Goal: Task Accomplishment & Management: Manage account settings

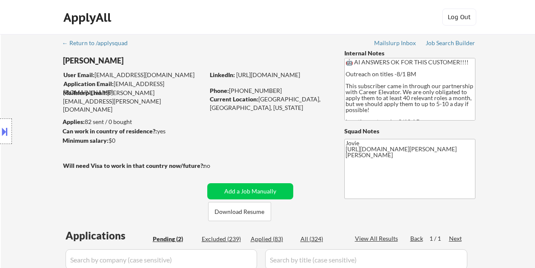
select select ""pending""
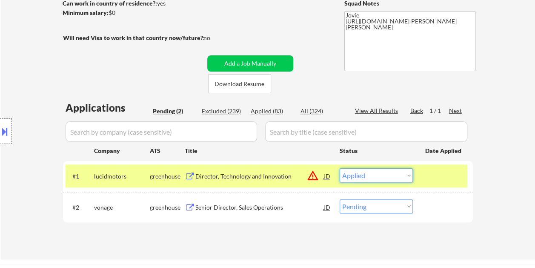
click at [340, 168] on select "Choose an option... Pending Applied Excluded (Questions) Excluded (Expired) Exc…" at bounding box center [376, 175] width 73 height 14
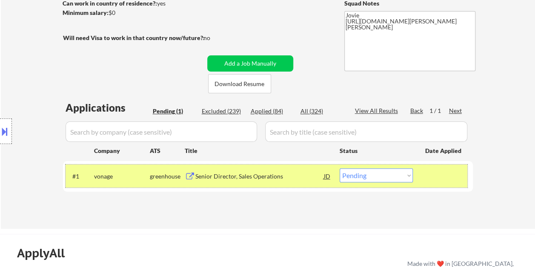
click at [447, 186] on div "#1 vonage greenhouse Senior Director, Sales Operations JD warning_amber Choose …" at bounding box center [267, 175] width 402 height 23
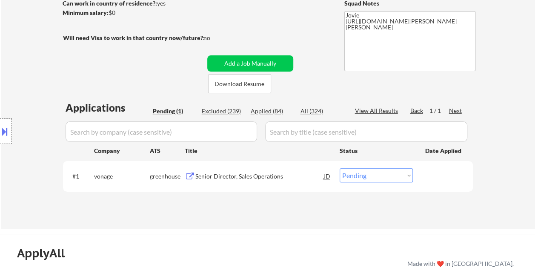
click at [443, 184] on div "#1 vonage greenhouse Senior Director, Sales Operations JD warning_amber Choose …" at bounding box center [267, 175] width 402 height 23
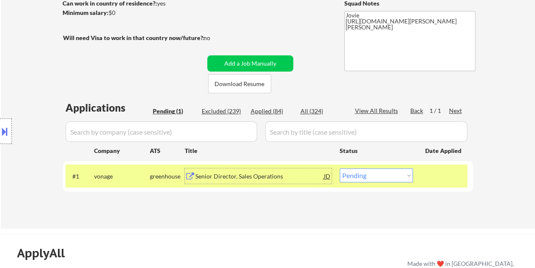
click at [283, 177] on div "Senior Director, Sales Operations" at bounding box center [259, 176] width 128 height 9
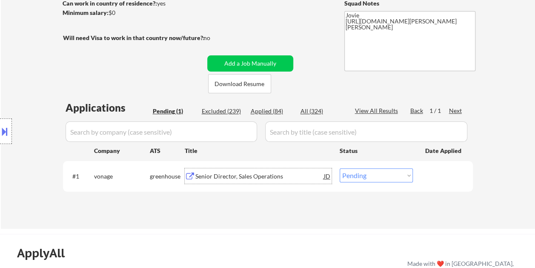
click at [430, 173] on div at bounding box center [443, 175] width 37 height 15
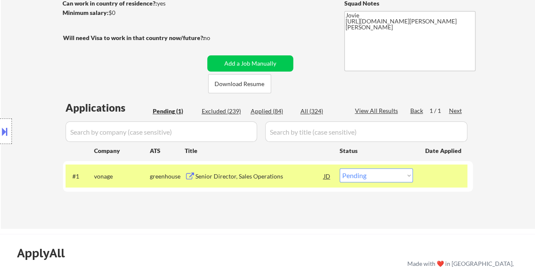
click at [409, 173] on select "Choose an option... Pending Applied Excluded (Questions) Excluded (Expired) Exc…" at bounding box center [376, 175] width 73 height 14
select select ""excluded__bad_match_""
click at [340, 168] on select "Choose an option... Pending Applied Excluded (Questions) Excluded (Expired) Exc…" at bounding box center [376, 175] width 73 height 14
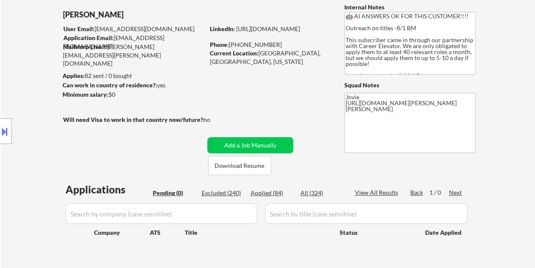
scroll to position [36, 0]
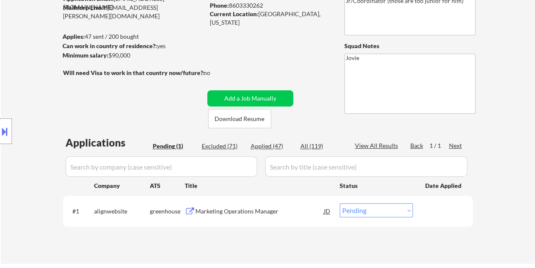
scroll to position [128, 0]
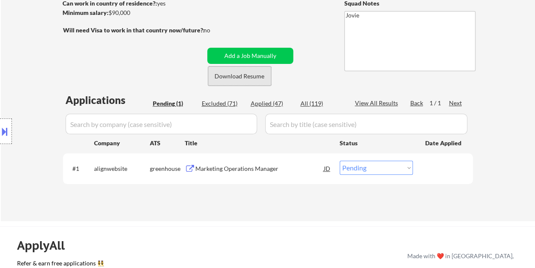
click at [220, 77] on button "Download Resume" at bounding box center [239, 75] width 63 height 19
click at [283, 161] on div "Marketing Operations Manager" at bounding box center [259, 167] width 128 height 15
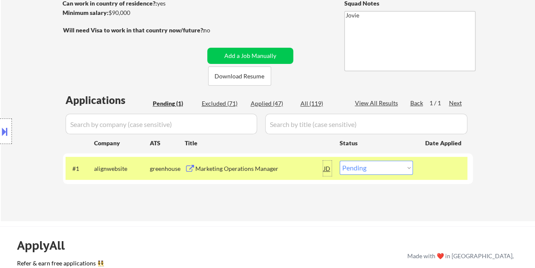
click at [324, 168] on div "JD" at bounding box center [327, 167] width 9 height 15
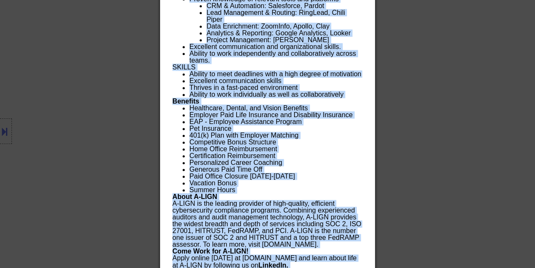
scroll to position [563, 0]
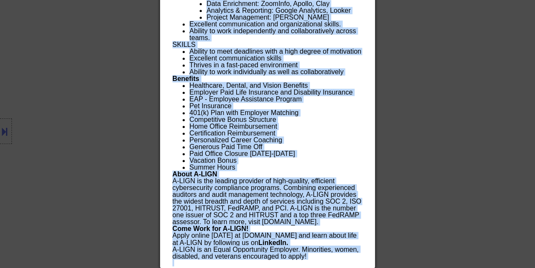
drag, startPoint x: 172, startPoint y: 34, endPoint x: 349, endPoint y: 288, distance: 310.0
copy body "Marketing Operations Manager alignwebsite United States - Remote AI Location Ch…"
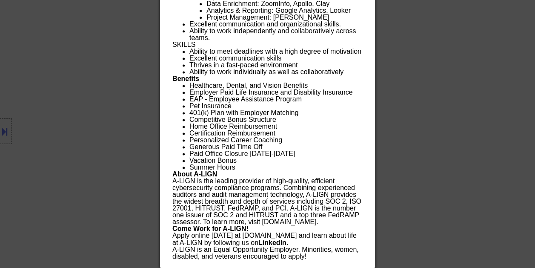
click at [520, 117] on div at bounding box center [267, 134] width 535 height 268
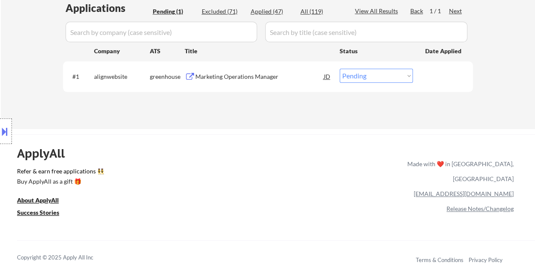
scroll to position [207, 0]
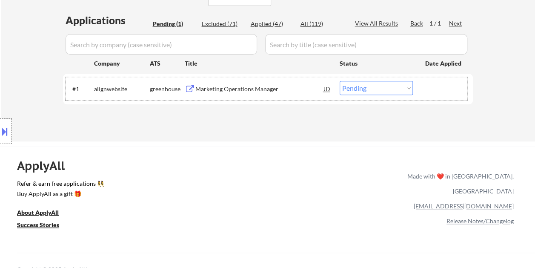
drag, startPoint x: 431, startPoint y: 91, endPoint x: 417, endPoint y: 90, distance: 14.1
click at [431, 91] on div at bounding box center [443, 88] width 37 height 15
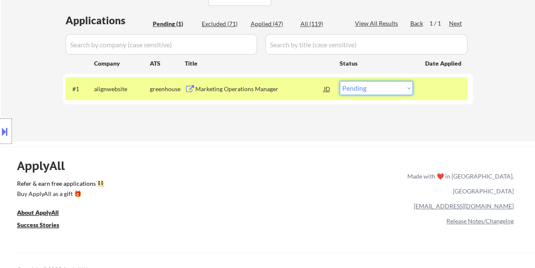
click at [405, 87] on select "Choose an option... Pending Applied Excluded (Questions) Excluded (Expired) Exc…" at bounding box center [376, 88] width 73 height 14
select select ""applied""
click at [340, 81] on select "Choose an option... Pending Applied Excluded (Questions) Excluded (Expired) Exc…" at bounding box center [376, 88] width 73 height 14
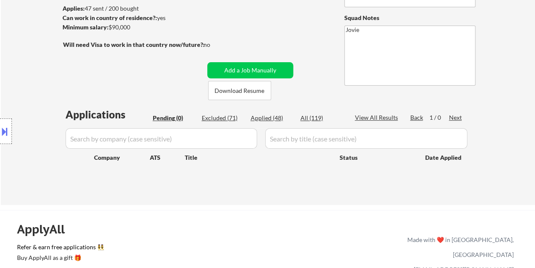
scroll to position [31, 0]
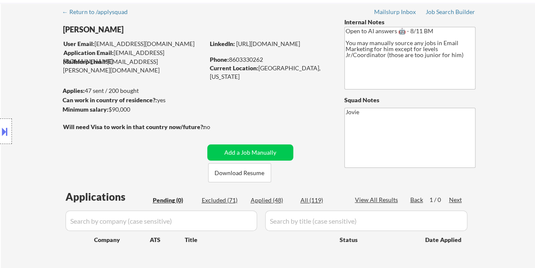
click at [269, 197] on div "Applied (48)" at bounding box center [272, 200] width 43 height 9
select select ""applied""
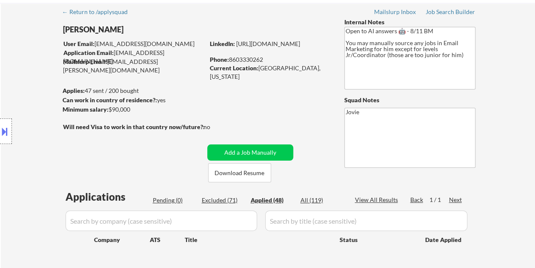
select select ""applied""
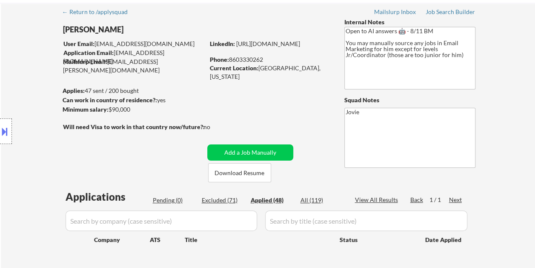
select select ""applied""
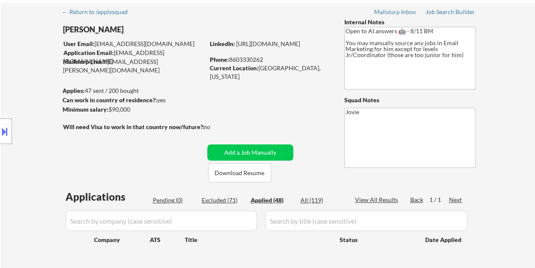
select select ""applied""
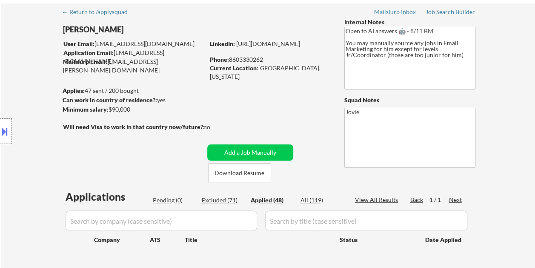
select select ""applied""
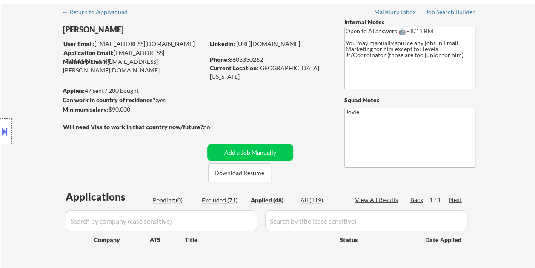
select select ""applied""
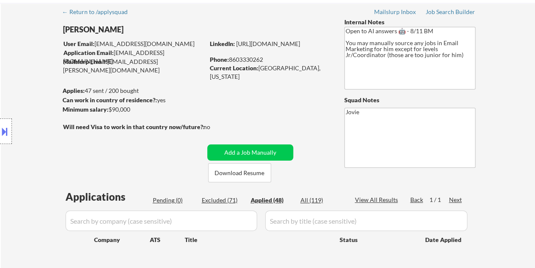
select select ""applied""
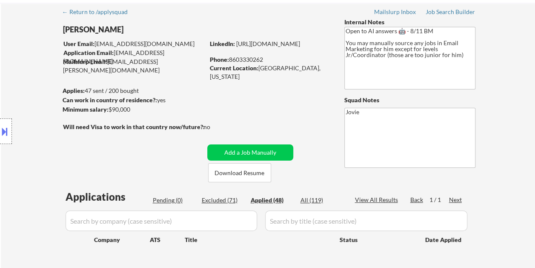
select select ""applied""
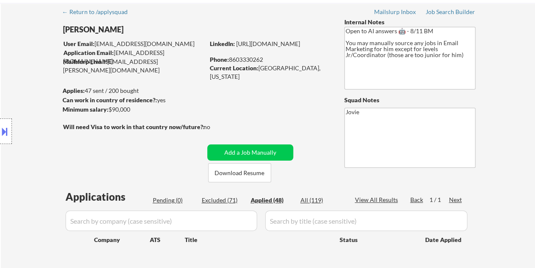
select select ""applied""
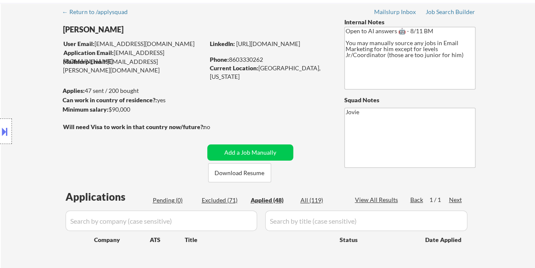
select select ""applied""
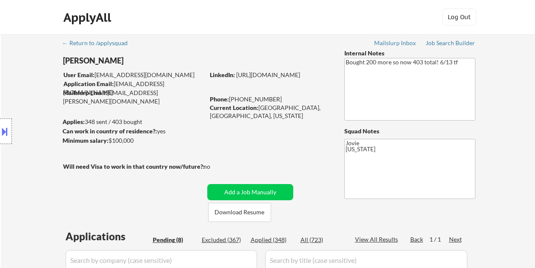
select select ""pending""
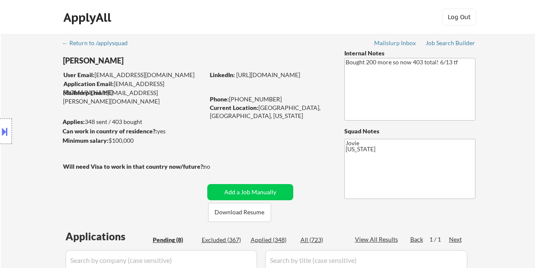
select select ""pending""
click at [251, 212] on button "Download Resume" at bounding box center [239, 212] width 63 height 19
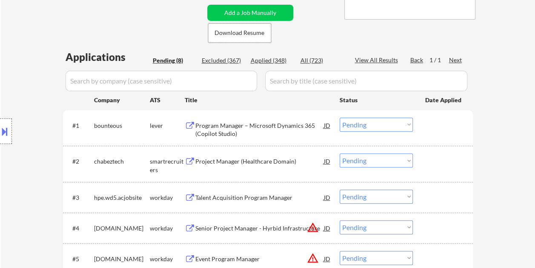
scroll to position [188, 0]
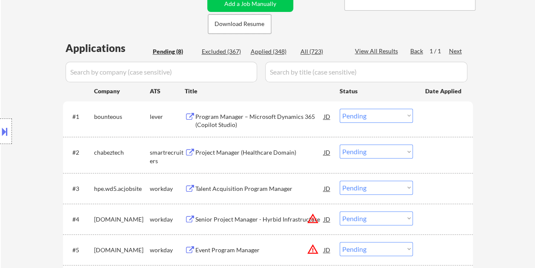
click at [423, 116] on div "#1 bounteous lever Program Manager – Microsoft Dynamics 365 (Copilot Studio) JD…" at bounding box center [267, 119] width 402 height 28
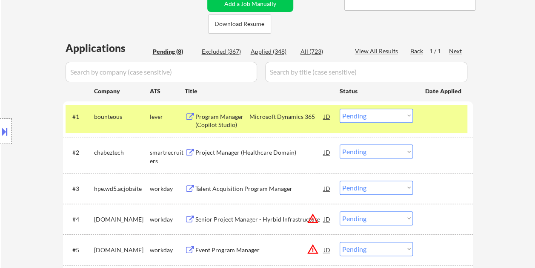
click at [253, 115] on div "Program Manager – Microsoft Dynamics 365 (Copilot Studio)" at bounding box center [259, 120] width 128 height 17
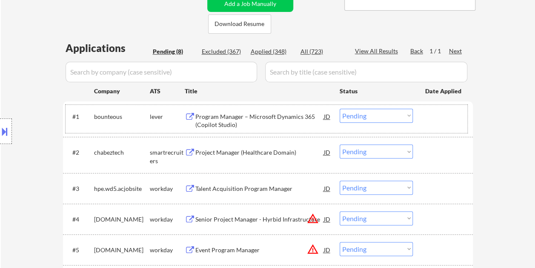
drag, startPoint x: 460, startPoint y: 117, endPoint x: 441, endPoint y: 120, distance: 19.0
click at [458, 117] on div at bounding box center [443, 115] width 37 height 15
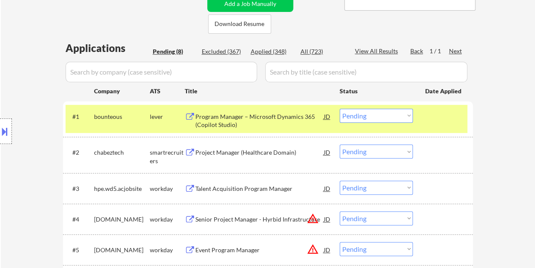
click at [412, 117] on select "Choose an option... Pending Applied Excluded (Questions) Excluded (Expired) Exc…" at bounding box center [376, 115] width 73 height 14
click at [340, 108] on select "Choose an option... Pending Applied Excluded (Questions) Excluded (Expired) Exc…" at bounding box center [376, 115] width 73 height 14
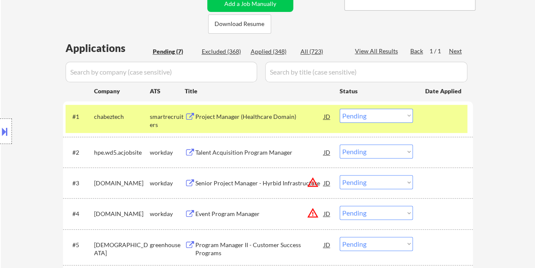
click at [458, 120] on div at bounding box center [443, 115] width 37 height 15
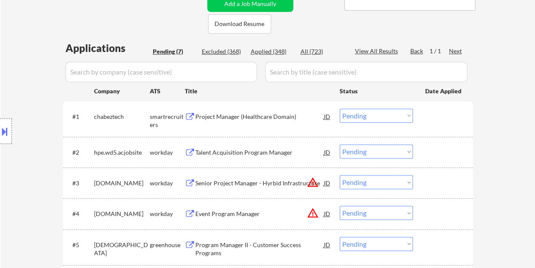
click at [445, 114] on div at bounding box center [443, 115] width 37 height 15
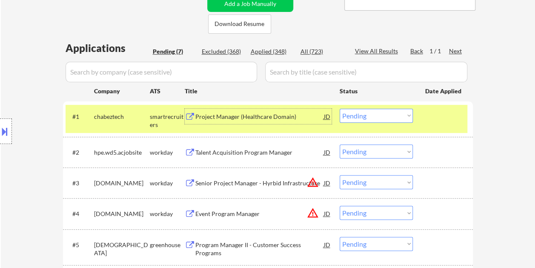
click at [240, 120] on div "Project Manager (Healthcare Domain)" at bounding box center [259, 116] width 128 height 9
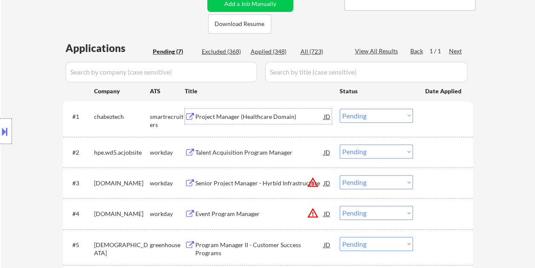
click at [440, 115] on div at bounding box center [443, 115] width 37 height 15
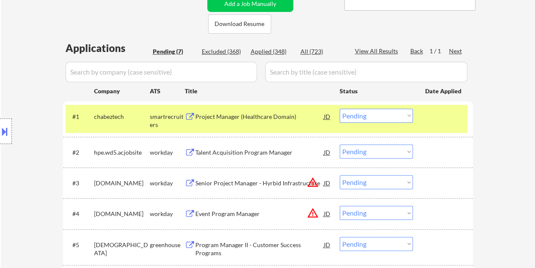
click at [408, 114] on select "Choose an option... Pending Applied Excluded (Questions) Excluded (Expired) Exc…" at bounding box center [376, 115] width 73 height 14
click at [340, 108] on select "Choose an option... Pending Applied Excluded (Questions) Excluded (Expired) Exc…" at bounding box center [376, 115] width 73 height 14
select select ""pending""
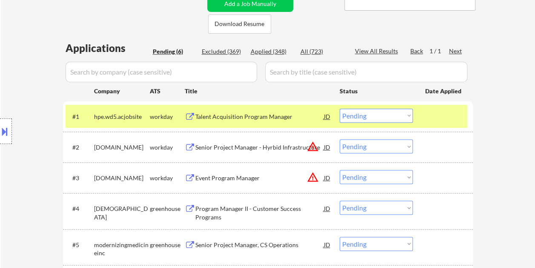
click at [438, 114] on div at bounding box center [443, 115] width 37 height 15
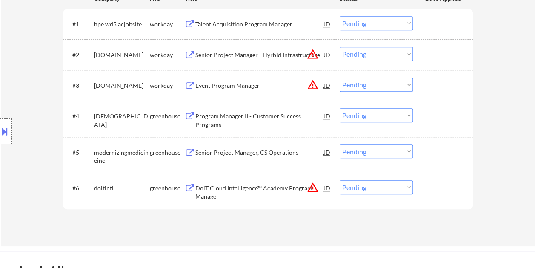
scroll to position [294, 0]
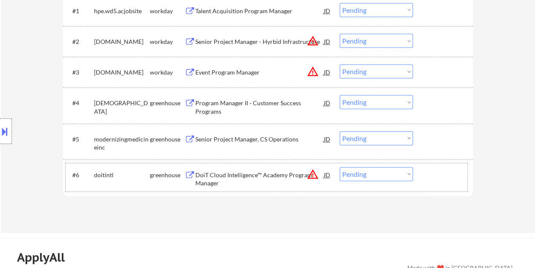
drag, startPoint x: 440, startPoint y: 167, endPoint x: 437, endPoint y: 170, distance: 4.5
click at [440, 167] on div at bounding box center [443, 174] width 37 height 15
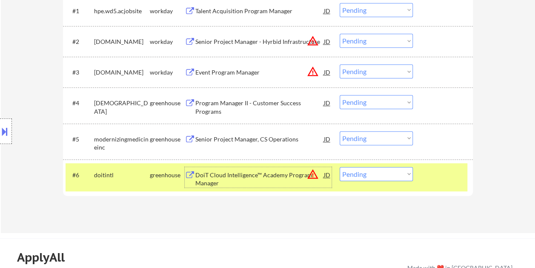
click at [226, 171] on div "DoiT Cloud Intelligence™ Academy Program Manager" at bounding box center [259, 179] width 128 height 17
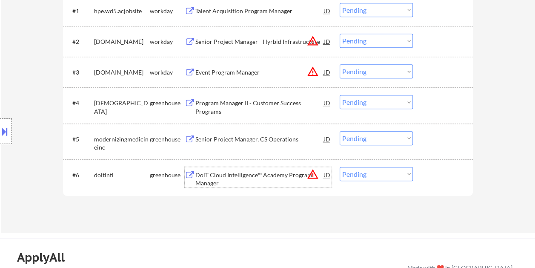
drag, startPoint x: 437, startPoint y: 176, endPoint x: 410, endPoint y: 176, distance: 27.7
click at [437, 176] on div at bounding box center [443, 174] width 37 height 15
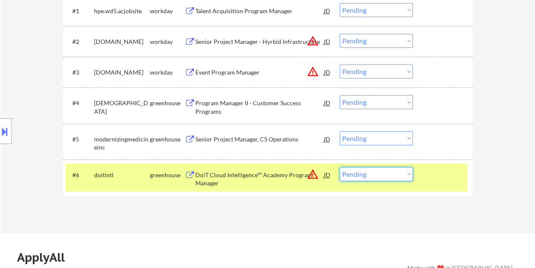
click at [407, 176] on select "Choose an option... Pending Applied Excluded (Questions) Excluded (Expired) Exc…" at bounding box center [376, 174] width 73 height 14
select select ""excluded__bad_match_""
click at [340, 167] on select "Choose an option... Pending Applied Excluded (Questions) Excluded (Expired) Exc…" at bounding box center [376, 174] width 73 height 14
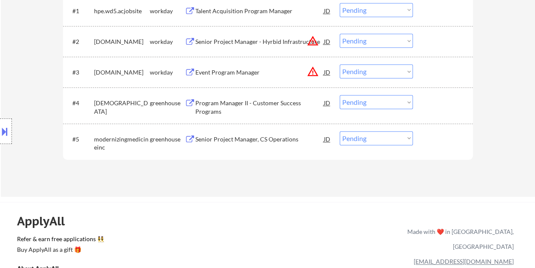
click at [429, 147] on div "#5 modernizingmedicineinc greenhouse Senior Project Manager, CS Operations JD w…" at bounding box center [267, 141] width 402 height 28
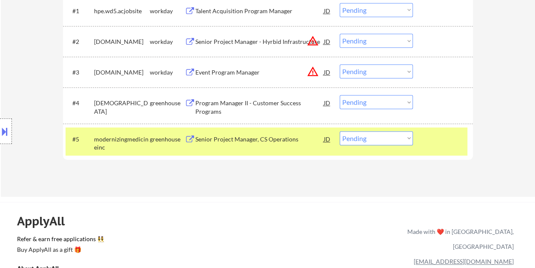
click at [441, 146] on div at bounding box center [443, 138] width 37 height 15
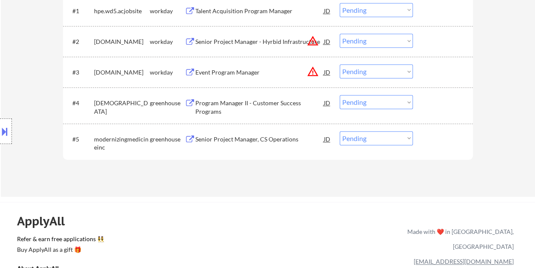
click at [437, 138] on div at bounding box center [443, 138] width 37 height 15
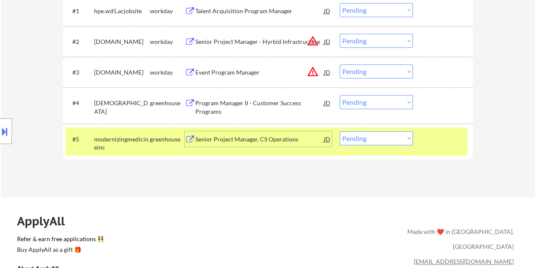
click at [212, 137] on div "Senior Project Manager, CS Operations" at bounding box center [259, 139] width 128 height 9
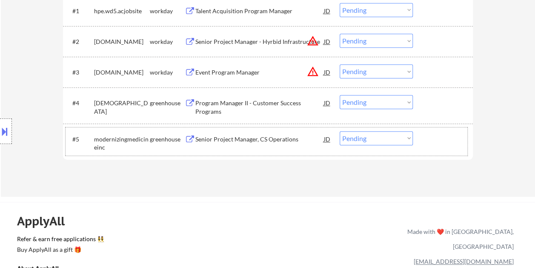
drag, startPoint x: 426, startPoint y: 137, endPoint x: 403, endPoint y: 140, distance: 24.0
click at [424, 137] on div "#5 modernizingmedicineinc greenhouse Senior Project Manager, CS Operations JD w…" at bounding box center [267, 141] width 402 height 28
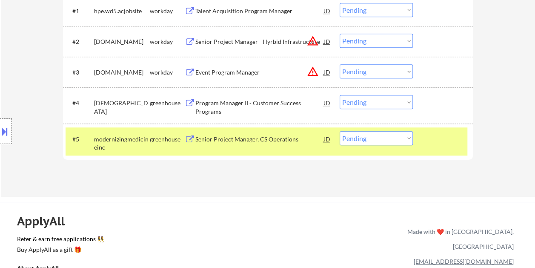
click at [399, 140] on select "Choose an option... Pending Applied Excluded (Questions) Excluded (Expired) Exc…" at bounding box center [376, 138] width 73 height 14
select select ""excluded__bad_match_""
click at [340, 131] on select "Choose an option... Pending Applied Excluded (Questions) Excluded (Expired) Exc…" at bounding box center [376, 138] width 73 height 14
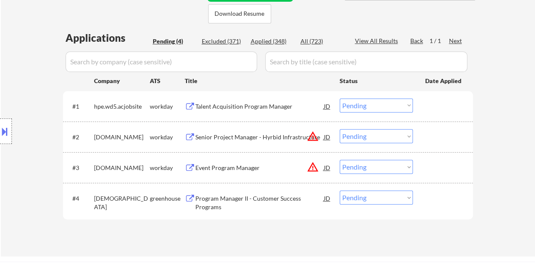
scroll to position [207, 0]
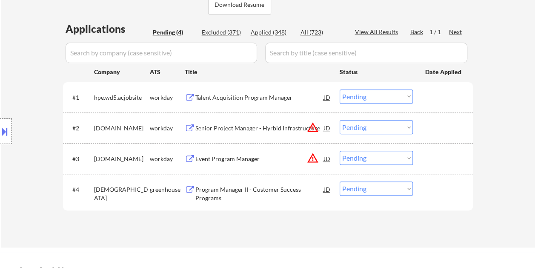
click at [428, 185] on div at bounding box center [443, 188] width 37 height 15
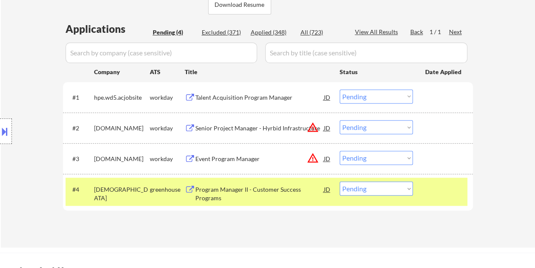
click at [313, 190] on div "Program Manager II - Customer Success Programs" at bounding box center [259, 193] width 128 height 17
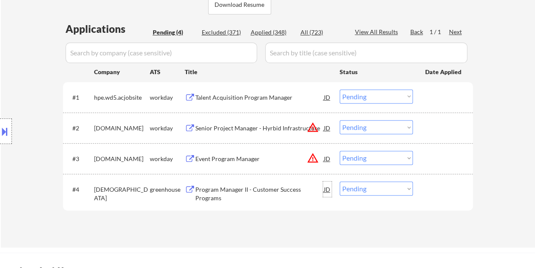
click at [325, 191] on div "JD" at bounding box center [327, 188] width 9 height 15
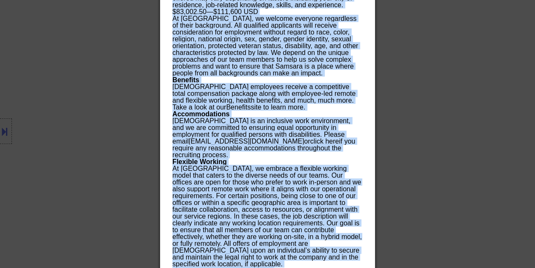
scroll to position [1127, 0]
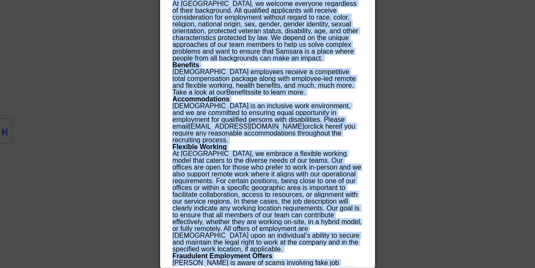
drag, startPoint x: 172, startPoint y: 36, endPoint x: 329, endPoint y: 296, distance: 303.1
copy body "Program Manager II - Customer Success Programs samsara Remote - US AI Location …"
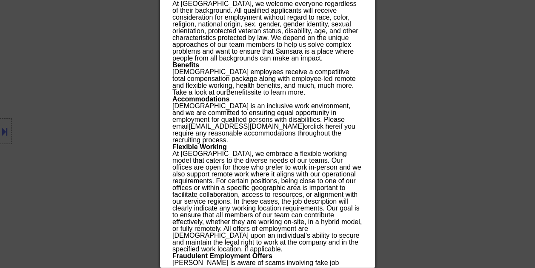
click at [458, 121] on div at bounding box center [267, 134] width 535 height 268
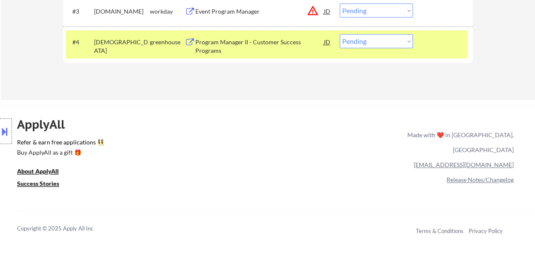
scroll to position [337, 0]
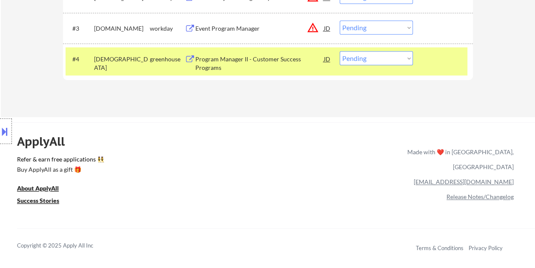
click at [408, 59] on select "Choose an option... Pending Applied Excluded (Questions) Excluded (Expired) Exc…" at bounding box center [376, 58] width 73 height 14
select select ""excluded__location_""
click at [340, 51] on select "Choose an option... Pending Applied Excluded (Questions) Excluded (Expired) Exc…" at bounding box center [376, 58] width 73 height 14
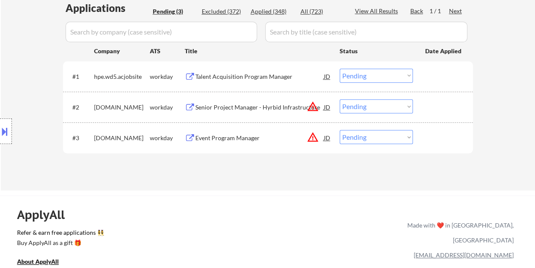
scroll to position [219, 0]
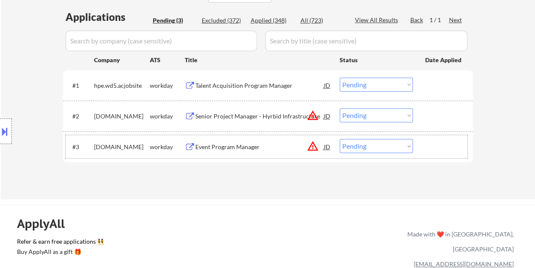
click at [435, 145] on div at bounding box center [443, 146] width 37 height 15
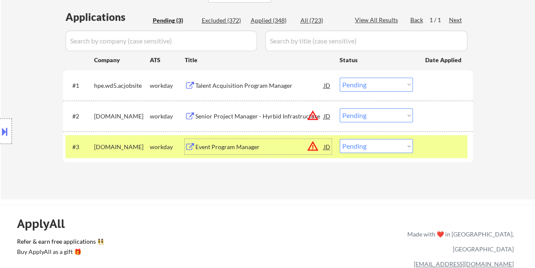
click at [236, 145] on div "Event Program Manager" at bounding box center [259, 147] width 128 height 9
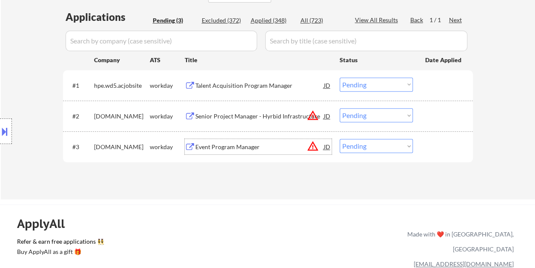
click at [441, 146] on div at bounding box center [443, 146] width 37 height 15
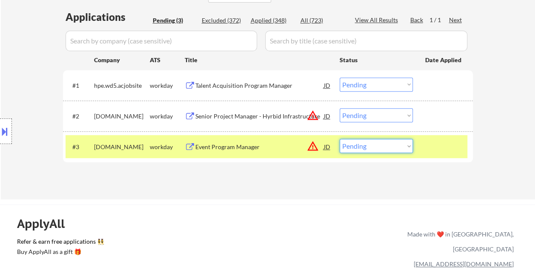
click at [407, 146] on select "Choose an option... Pending Applied Excluded (Questions) Excluded (Expired) Exc…" at bounding box center [376, 146] width 73 height 14
select select ""excluded__expired_""
click at [340, 139] on select "Choose an option... Pending Applied Excluded (Questions) Excluded (Expired) Exc…" at bounding box center [376, 146] width 73 height 14
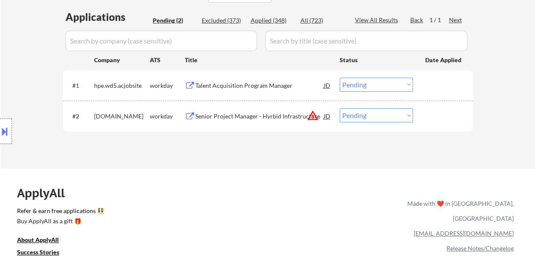
click at [328, 228] on div "ApplyAll Refer & earn free applications 👯‍♀️ Buy ApplyAll as a gift 🎁 About App…" at bounding box center [267, 247] width 535 height 135
click at [430, 121] on div at bounding box center [443, 115] width 37 height 15
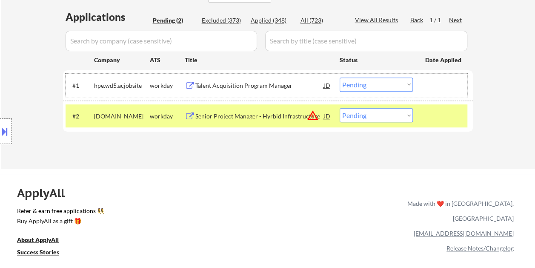
click at [427, 76] on div "#1 hpe.wd5.acjobsite workday Talent Acquisition Program Manager JD Choose an op…" at bounding box center [267, 85] width 402 height 23
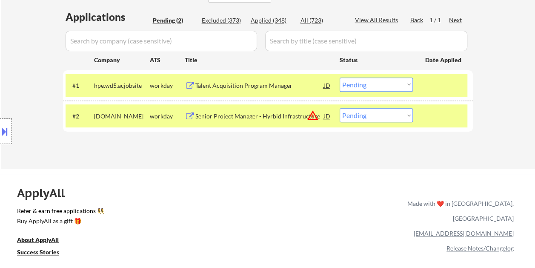
click at [435, 117] on div at bounding box center [443, 115] width 37 height 15
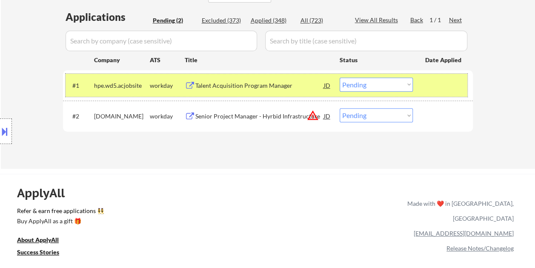
click at [441, 81] on div at bounding box center [443, 84] width 37 height 15
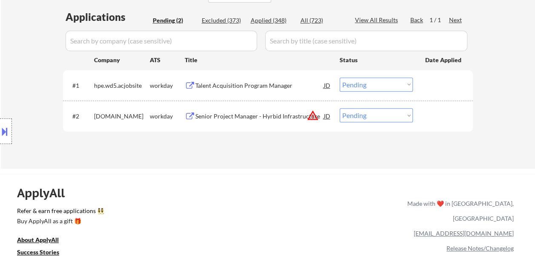
click at [440, 108] on div at bounding box center [443, 115] width 37 height 15
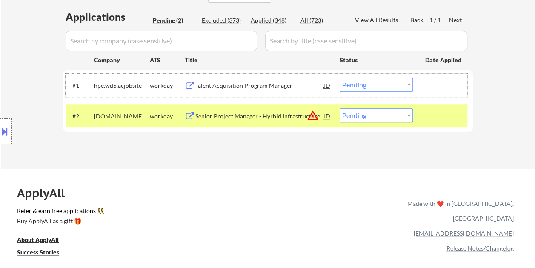
click at [440, 86] on div at bounding box center [443, 84] width 37 height 15
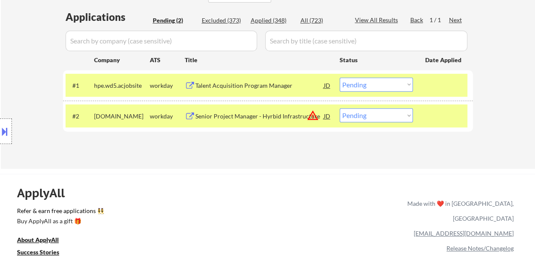
click at [438, 128] on div "#2 cdw.wd5.careers workday Senior Project Manager - Hyrbid Infrastructure JD wa…" at bounding box center [268, 115] width 410 height 31
click at [438, 87] on div at bounding box center [443, 84] width 37 height 15
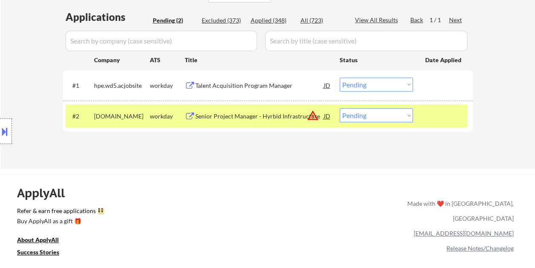
click at [440, 113] on div at bounding box center [443, 115] width 37 height 15
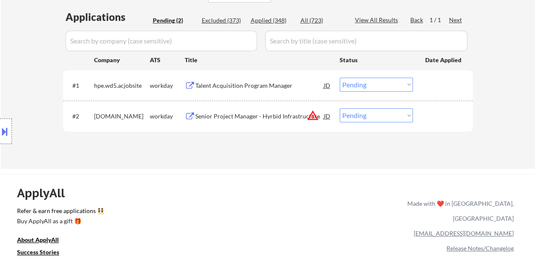
click at [440, 114] on div at bounding box center [443, 115] width 37 height 15
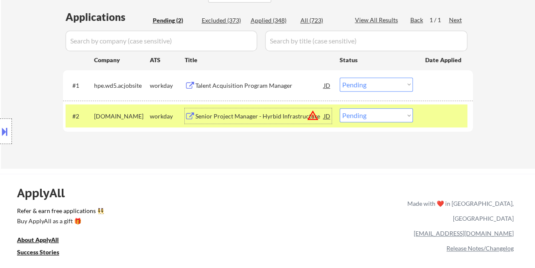
click at [207, 117] on div "Senior Project Manager - Hyrbid Infrastructure" at bounding box center [259, 116] width 128 height 9
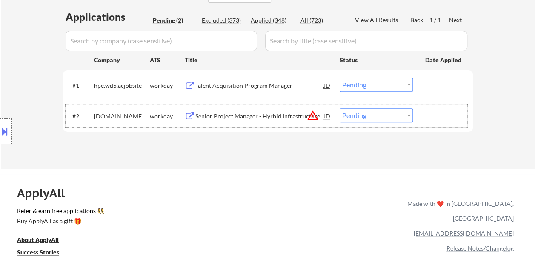
click at [436, 123] on div at bounding box center [443, 115] width 37 height 15
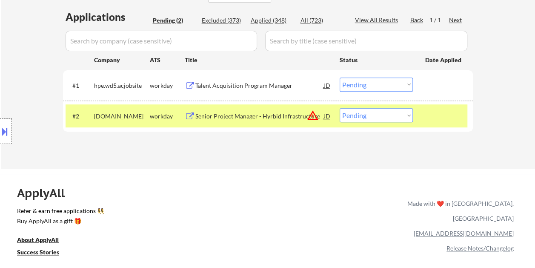
click at [407, 117] on select "Choose an option... Pending Applied Excluded (Questions) Excluded (Expired) Exc…" at bounding box center [376, 115] width 73 height 14
select select ""excluded__bad_match_""
click at [340, 108] on select "Choose an option... Pending Applied Excluded (Questions) Excluded (Expired) Exc…" at bounding box center [376, 115] width 73 height 14
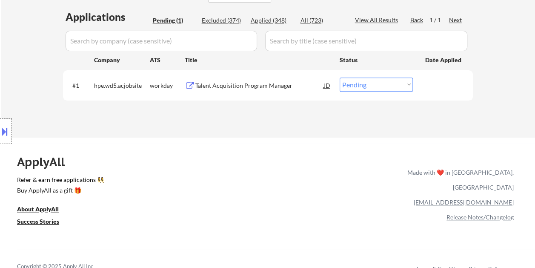
click at [231, 83] on div "Talent Acquisition Program Manager" at bounding box center [259, 85] width 128 height 9
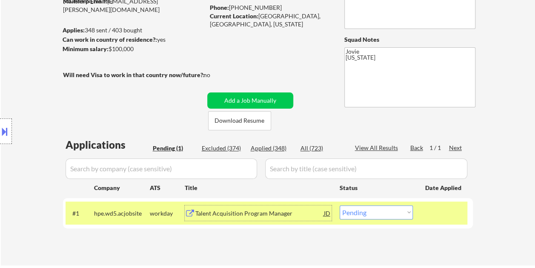
scroll to position [109, 0]
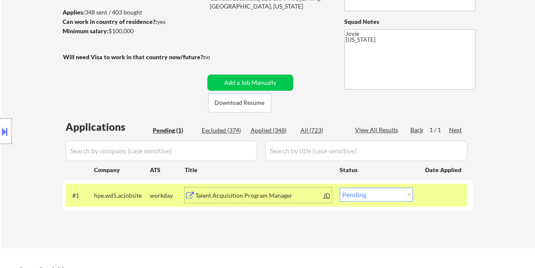
click at [408, 195] on select "Choose an option... Pending Applied Excluded (Questions) Excluded (Expired) Exc…" at bounding box center [376, 194] width 73 height 14
select select ""excluded__bad_match_""
click at [340, 187] on select "Choose an option... Pending Applied Excluded (Questions) Excluded (Expired) Exc…" at bounding box center [376, 194] width 73 height 14
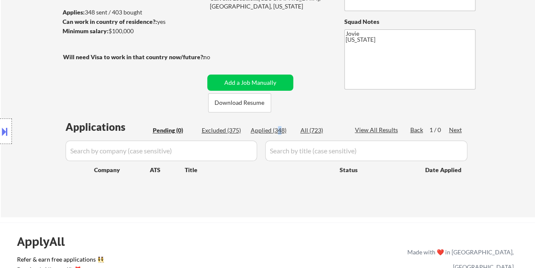
click at [278, 129] on div "Applied (348)" at bounding box center [272, 130] width 43 height 9
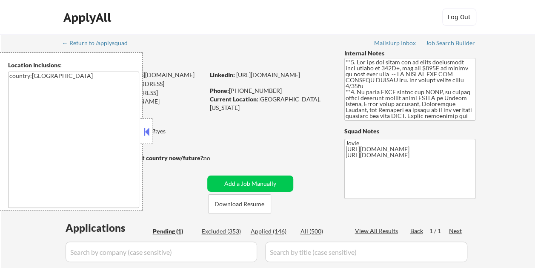
click at [149, 132] on button at bounding box center [146, 131] width 9 height 13
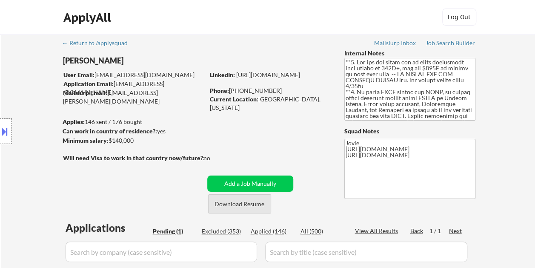
click at [232, 204] on button "Download Resume" at bounding box center [239, 203] width 63 height 19
click at [280, 23] on div "ApplyAll Log Out" at bounding box center [267, 19] width 425 height 21
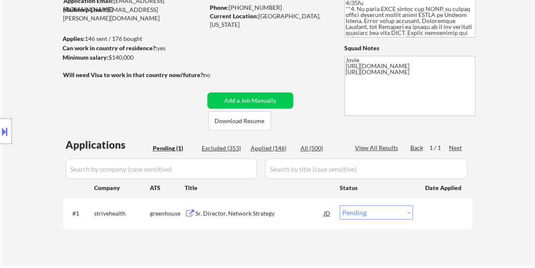
scroll to position [89, 0]
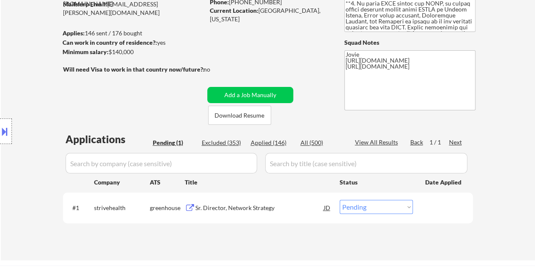
click at [240, 210] on div "Sr. Director, Network Strategy" at bounding box center [259, 207] width 128 height 9
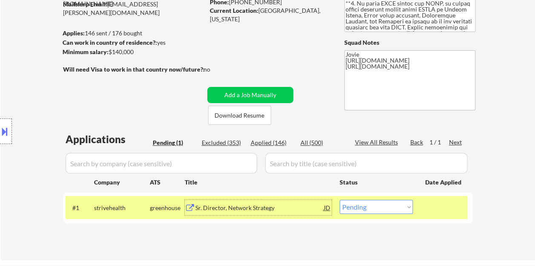
click at [407, 204] on select "Choose an option... Pending Applied Excluded (Questions) Excluded (Expired) Exc…" at bounding box center [376, 207] width 73 height 14
select select ""applied""
click at [340, 200] on select "Choose an option... Pending Applied Excluded (Questions) Excluded (Expired) Exc…" at bounding box center [376, 207] width 73 height 14
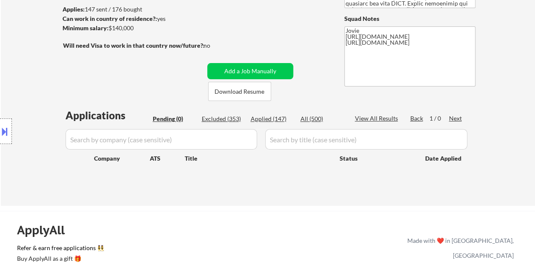
scroll to position [98, 0]
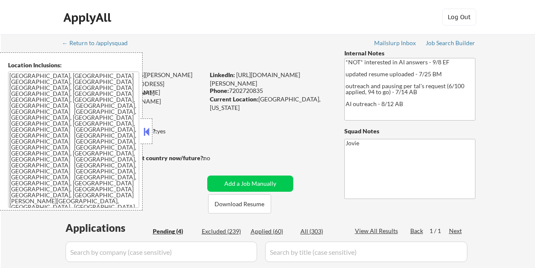
select select ""pending""
click at [147, 129] on button at bounding box center [146, 131] width 9 height 13
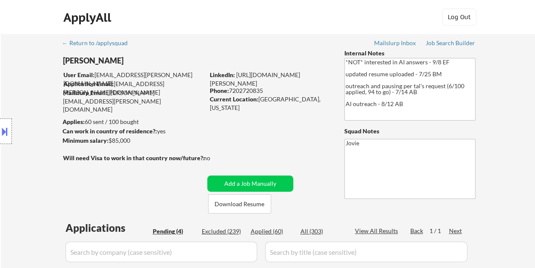
click at [292, 46] on div "← Return to /applysquad Mailslurp Inbox Job Search Builder [PERSON_NAME] User E…" at bounding box center [268, 241] width 425 height 414
click at [312, 33] on div "ApplyAll Log In Sign Up Log Out" at bounding box center [267, 17] width 535 height 34
click at [249, 197] on button "Download Resume" at bounding box center [239, 203] width 63 height 19
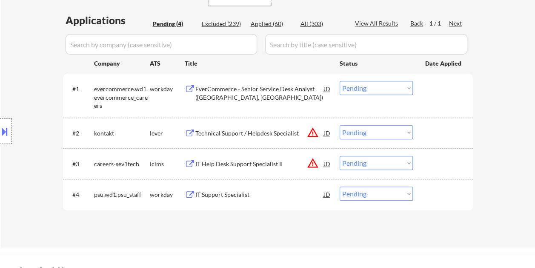
scroll to position [217, 0]
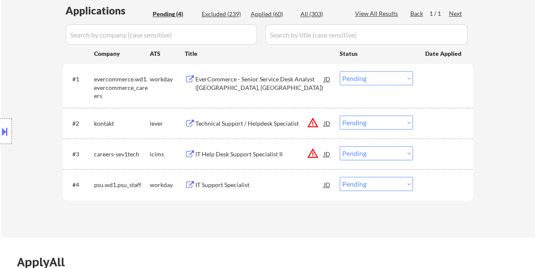
click at [439, 79] on div at bounding box center [443, 78] width 37 height 15
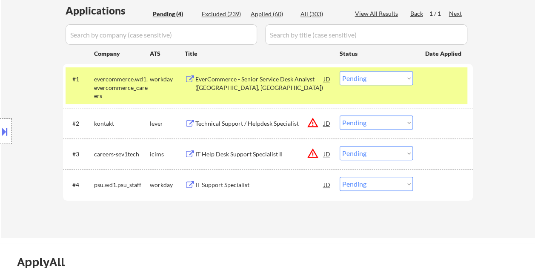
click at [301, 87] on div "EverCommerce - Senior Service Desk Analyst ([GEOGRAPHIC_DATA], [GEOGRAPHIC_DATA…" at bounding box center [259, 83] width 128 height 17
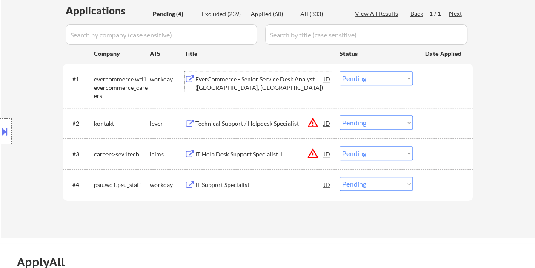
drag, startPoint x: 444, startPoint y: 73, endPoint x: 387, endPoint y: 93, distance: 60.4
click at [443, 73] on div at bounding box center [443, 78] width 37 height 15
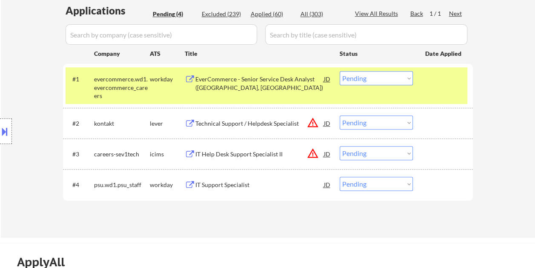
click at [396, 81] on select "Choose an option... Pending Applied Excluded (Questions) Excluded (Expired) Exc…" at bounding box center [376, 78] width 73 height 14
click at [340, 71] on select "Choose an option... Pending Applied Excluded (Questions) Excluded (Expired) Exc…" at bounding box center [376, 78] width 73 height 14
select select ""pending""
